Goal: Task Accomplishment & Management: Manage account settings

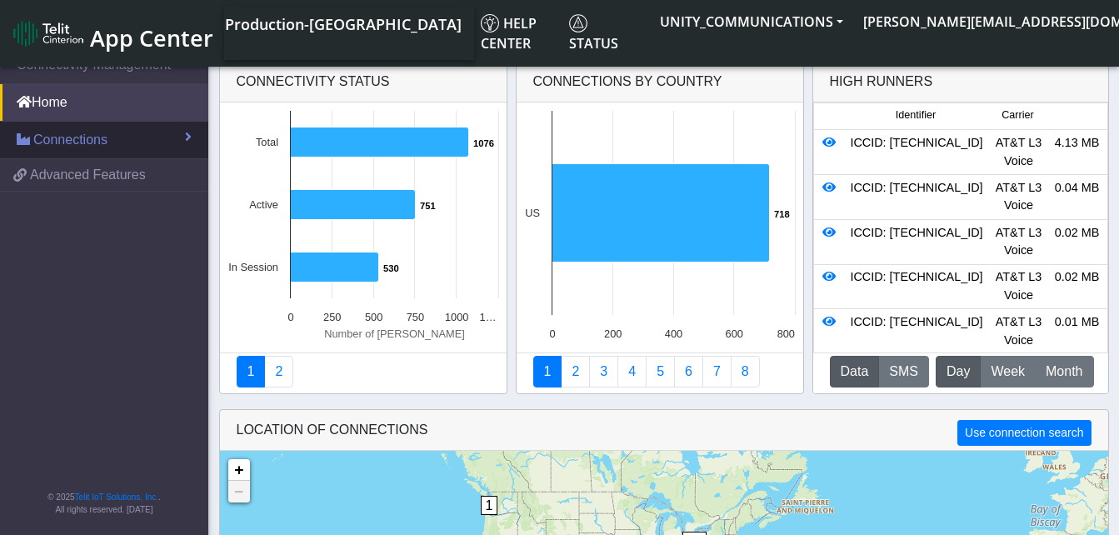
click at [67, 138] on span "Connections" at bounding box center [70, 140] width 74 height 20
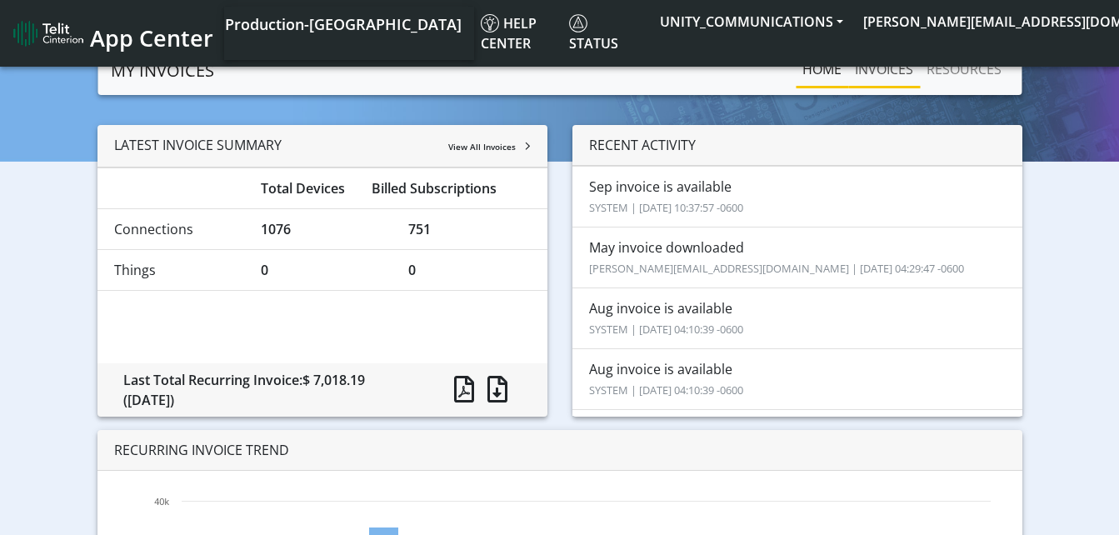
click at [884, 71] on link "INVOICES" at bounding box center [884, 68] width 72 height 33
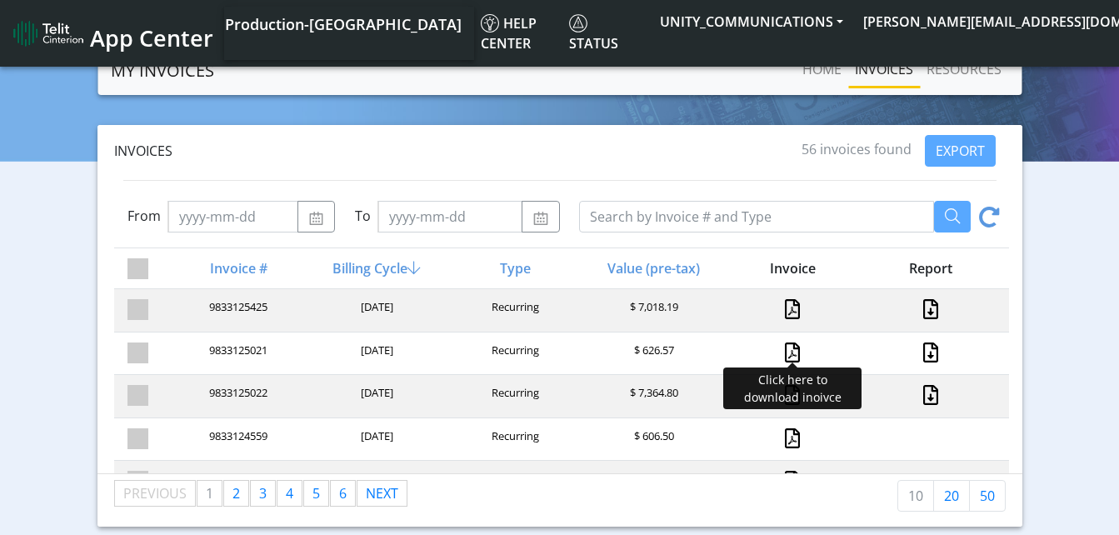
click at [785, 352] on link at bounding box center [792, 352] width 15 height 20
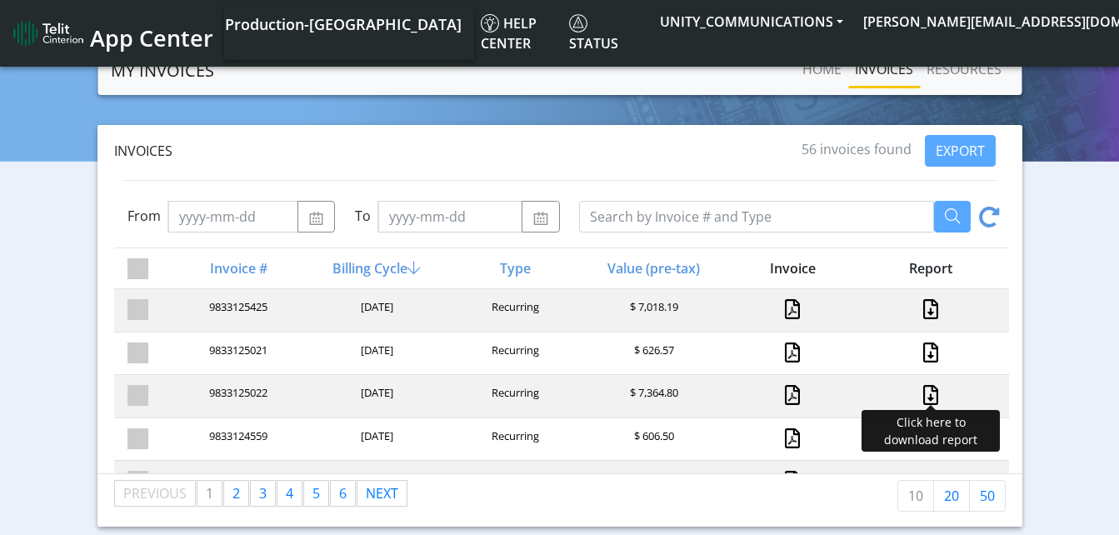
click at [921, 392] on link at bounding box center [931, 395] width 22 height 20
